Goal: Use online tool/utility: Utilize a website feature to perform a specific function

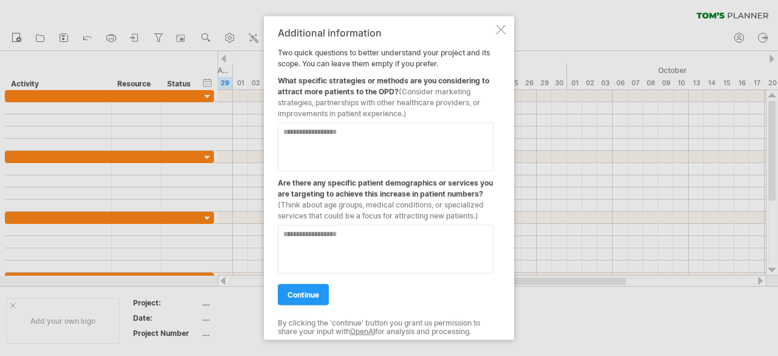
click at [349, 137] on textarea at bounding box center [386, 146] width 216 height 49
type textarea "*"
type textarea "**********"
click at [323, 252] on textarea at bounding box center [386, 248] width 216 height 49
click at [393, 232] on textarea at bounding box center [386, 248] width 216 height 49
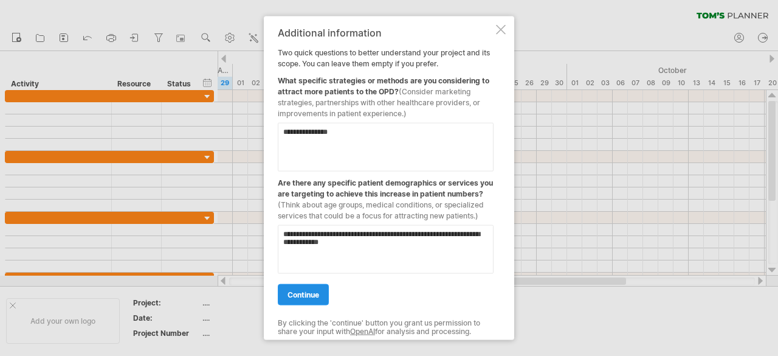
type textarea "**********"
click at [326, 298] on link "continue" at bounding box center [303, 293] width 51 height 21
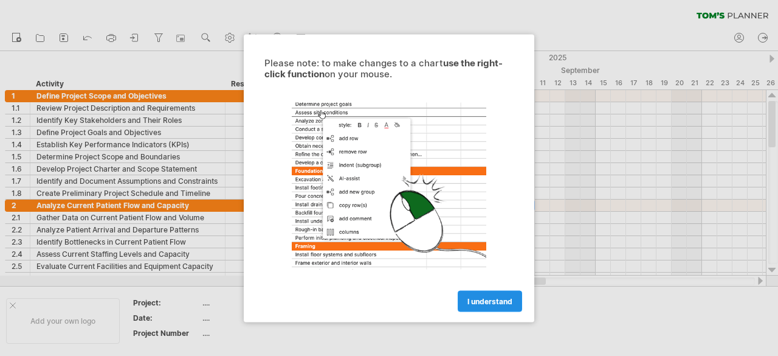
click at [479, 299] on span "I understand" at bounding box center [490, 300] width 45 height 9
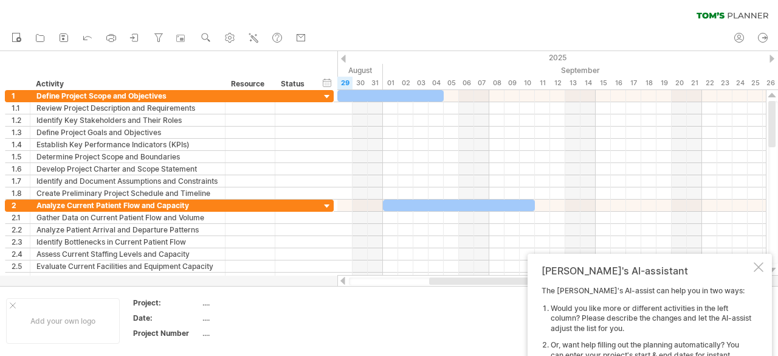
click at [479, 299] on td at bounding box center [457, 320] width 96 height 47
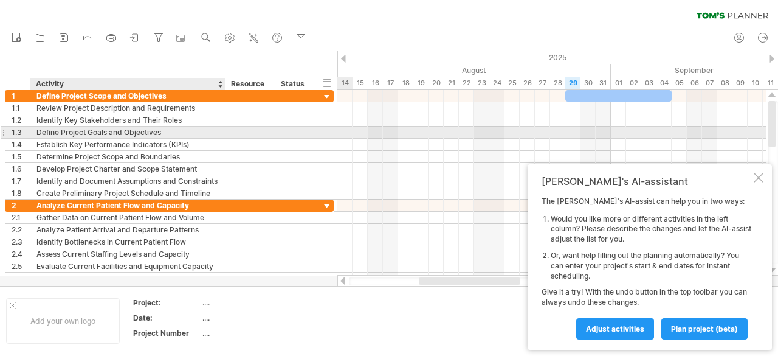
click at [164, 130] on div "Define Project Goals and Objectives" at bounding box center [127, 132] width 182 height 12
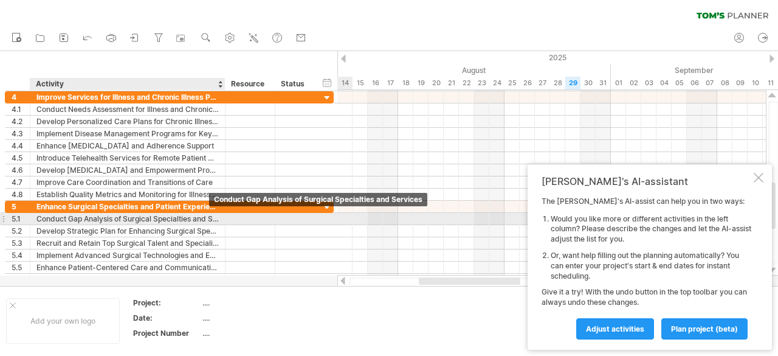
click at [201, 216] on div "Conduct Gap Analysis of Surgical Specialties and Services" at bounding box center [127, 219] width 182 height 12
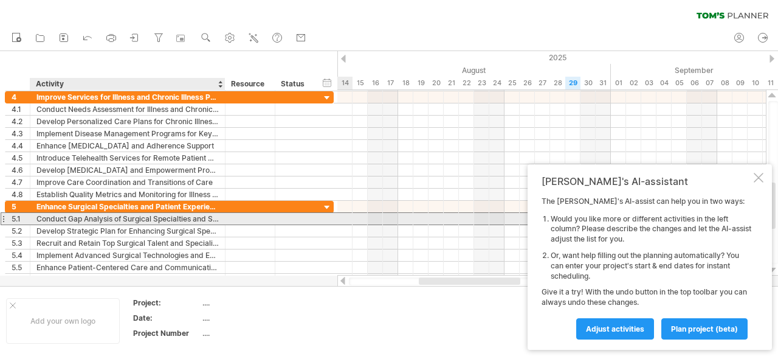
click at [228, 218] on div at bounding box center [251, 219] width 50 height 12
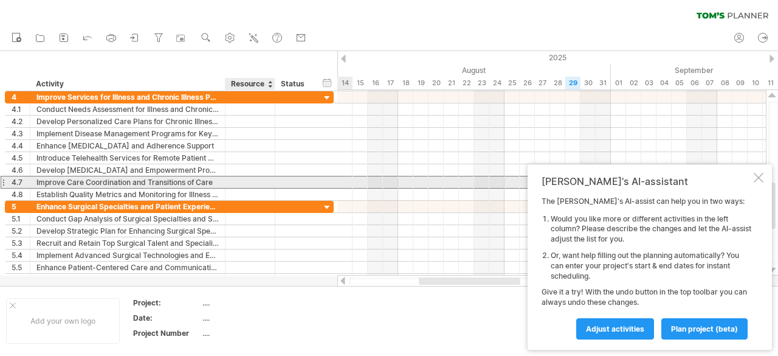
click at [240, 186] on div "**********" at bounding box center [169, 145] width 329 height 109
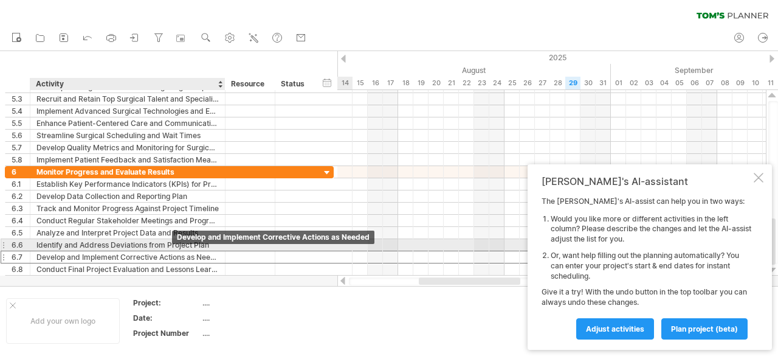
click at [172, 251] on div "Develop and Implement Corrective Actions as Needed" at bounding box center [127, 257] width 182 height 12
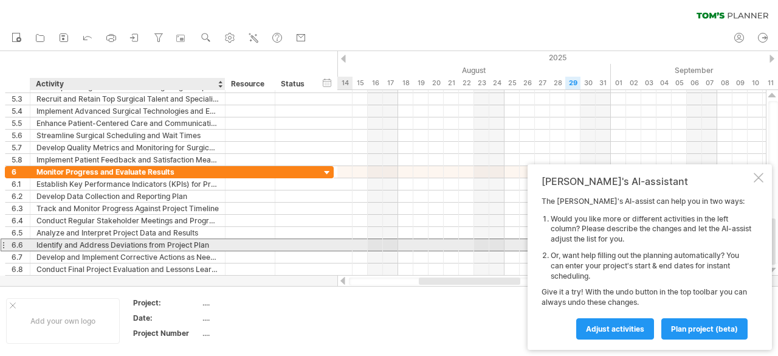
click at [172, 243] on div "Identify and Address Deviations from Project Plan" at bounding box center [127, 245] width 182 height 12
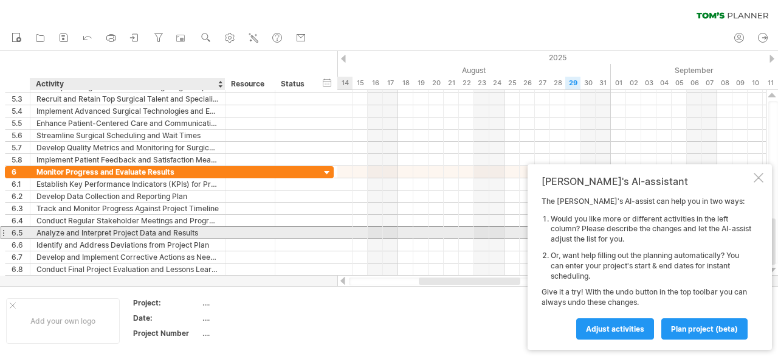
click at [172, 232] on div "Analyze and Interpret Project Data and Results" at bounding box center [127, 233] width 182 height 12
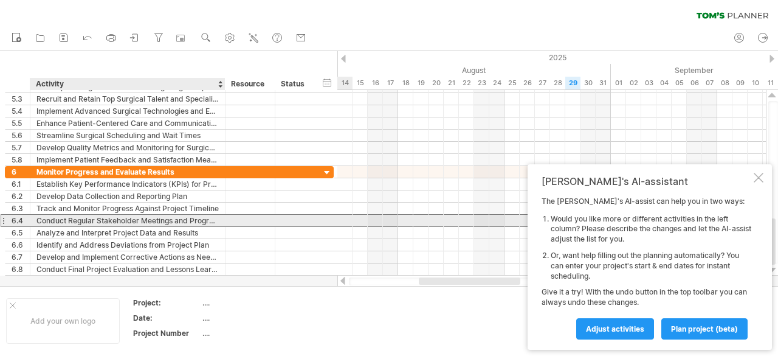
click at [190, 217] on div "Conduct Regular Stakeholder Meetings and Progress Updates" at bounding box center [127, 221] width 182 height 12
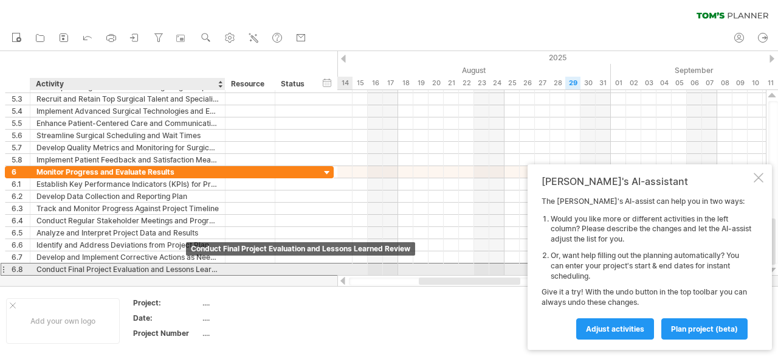
click at [185, 266] on div "Conduct Final Project Evaluation and Lessons Learned Review" at bounding box center [127, 269] width 182 height 12
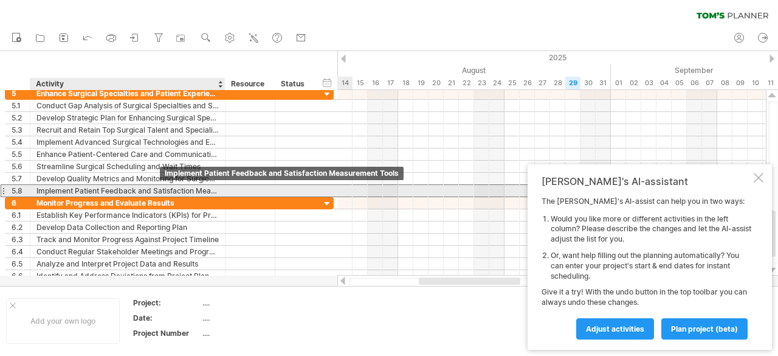
click at [160, 187] on div "Implement Patient Feedback and Satisfaction Measurement Tools" at bounding box center [127, 191] width 182 height 12
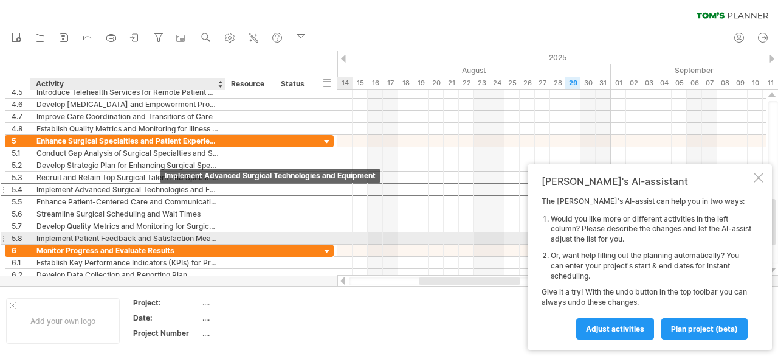
click at [160, 187] on div "Implement Advanced Surgical Technologies and Equipment" at bounding box center [127, 190] width 182 height 12
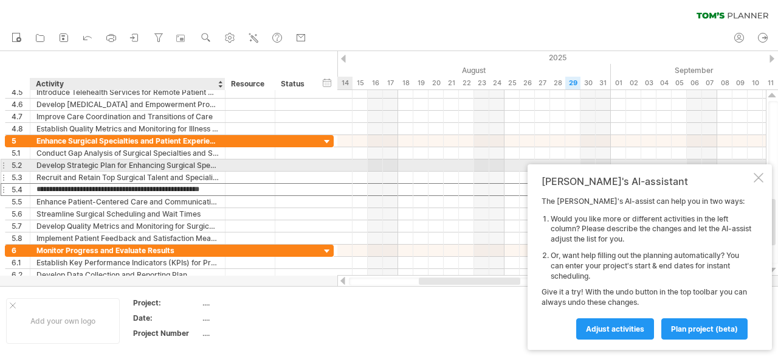
click at [160, 171] on div "Recruit and Retain Top Surgical Talent and Specialists" at bounding box center [127, 177] width 182 height 12
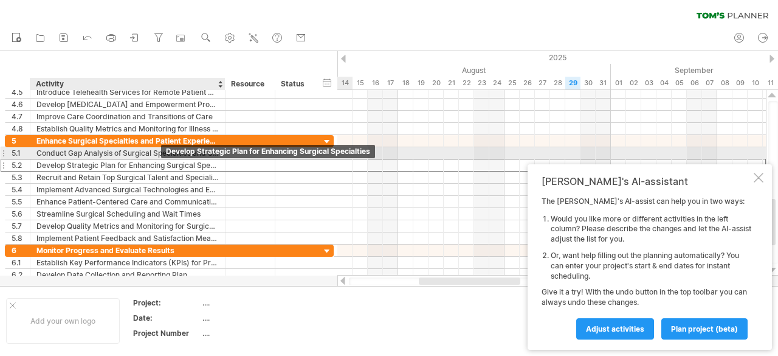
click at [161, 159] on div "Develop Strategic Plan for Enhancing Surgical Specialties" at bounding box center [127, 165] width 182 height 12
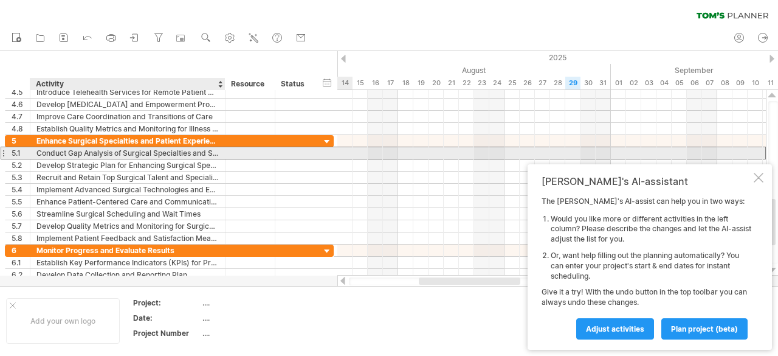
click at [161, 148] on div "Conduct Gap Analysis of Surgical Specialties and Services" at bounding box center [127, 153] width 182 height 12
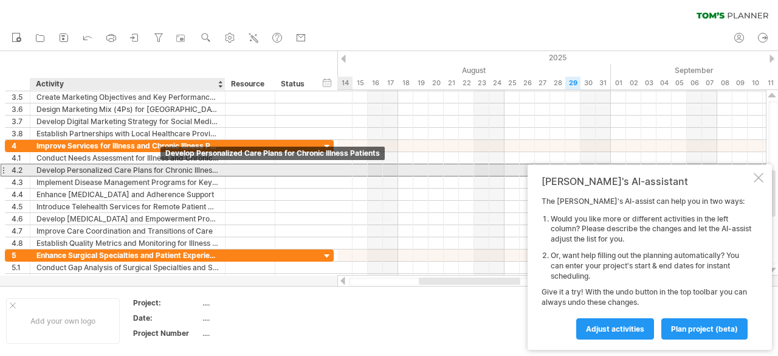
click at [161, 171] on div "Develop Personalized Care Plans for Chronic Illness Patients" at bounding box center [127, 170] width 182 height 12
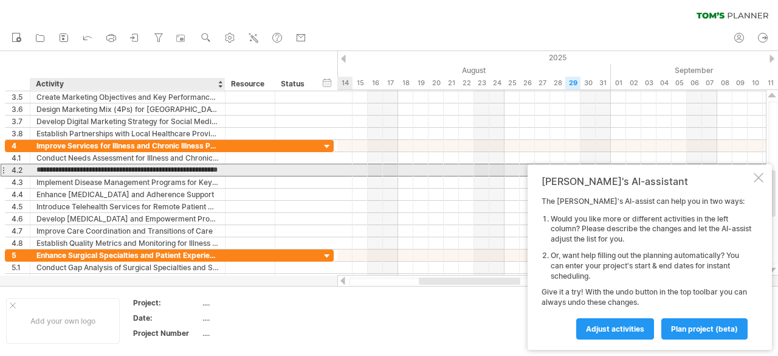
click at [229, 168] on div at bounding box center [251, 170] width 50 height 12
